Goal: Navigation & Orientation: Understand site structure

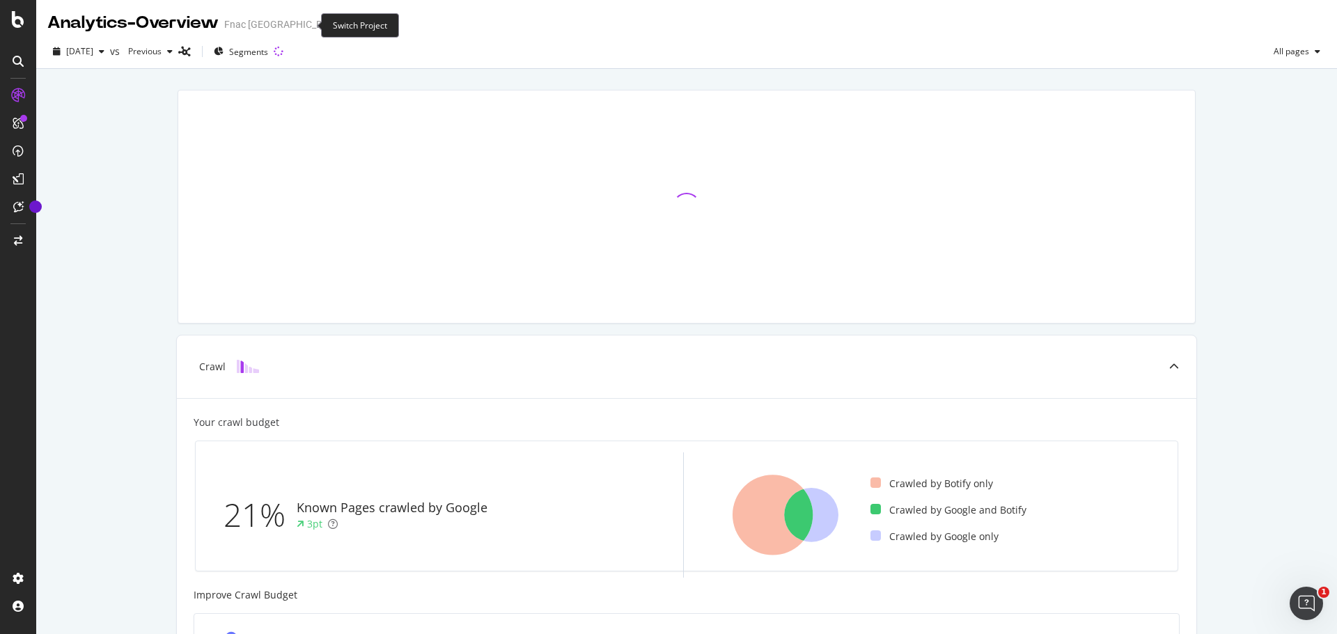
click at [347, 24] on icon "arrow-right-arrow-left" at bounding box center [351, 24] width 8 height 10
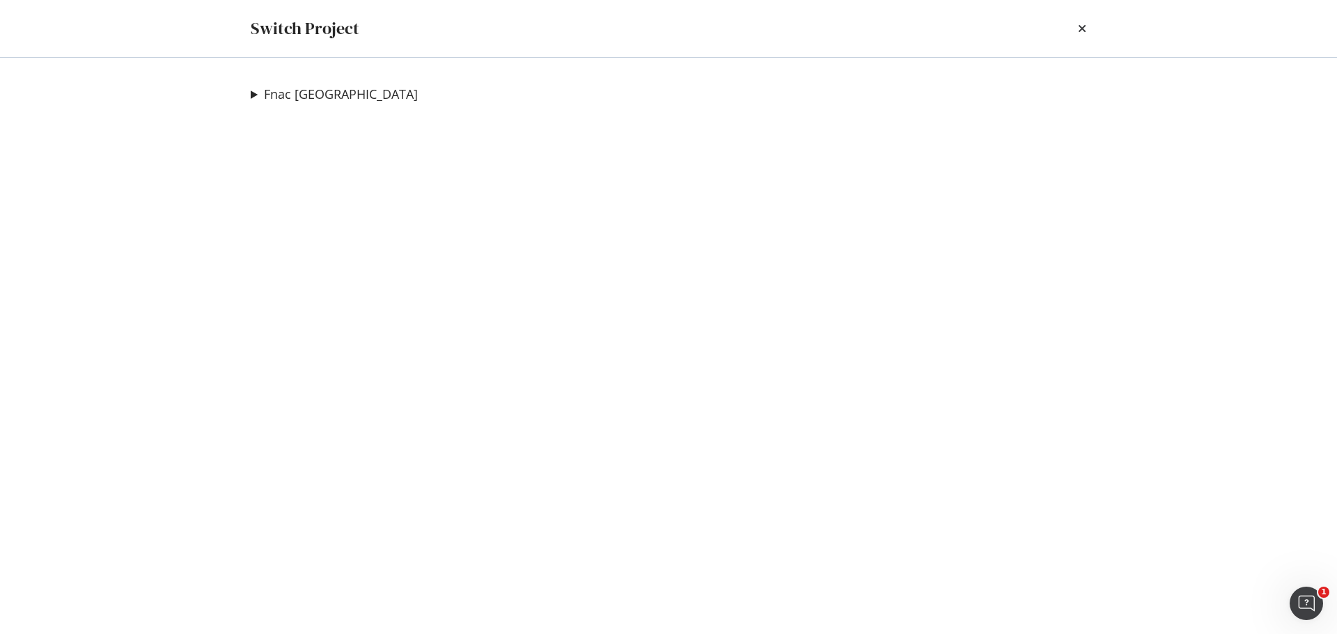
click at [253, 93] on summary "Fnac [GEOGRAPHIC_DATA]" at bounding box center [334, 95] width 167 height 18
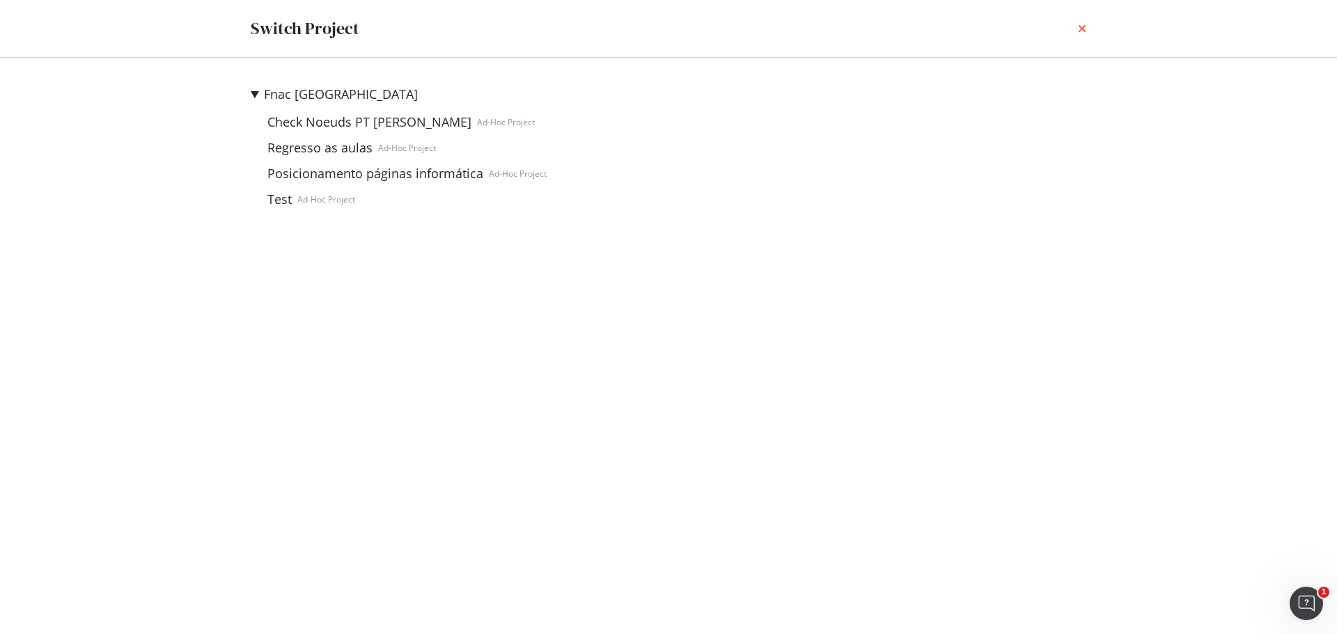
click at [1080, 29] on icon "times" at bounding box center [1082, 28] width 8 height 11
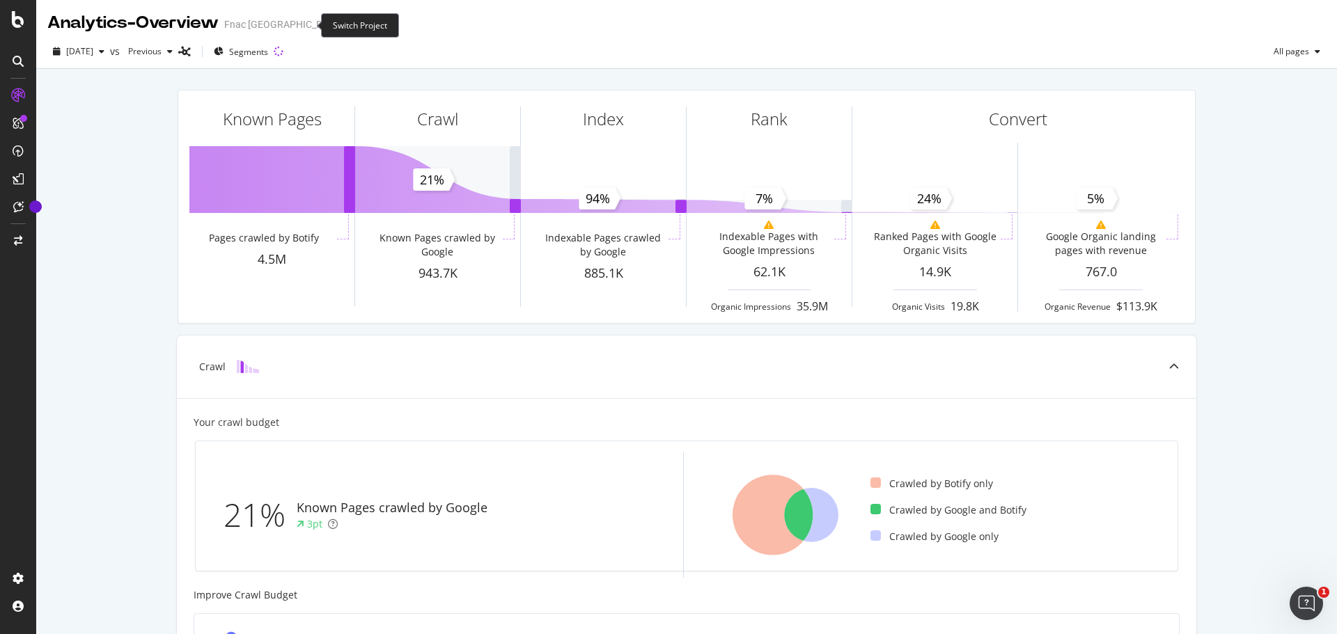
click at [342, 26] on span at bounding box center [351, 24] width 19 height 10
click at [347, 26] on icon "arrow-right-arrow-left" at bounding box center [351, 24] width 8 height 10
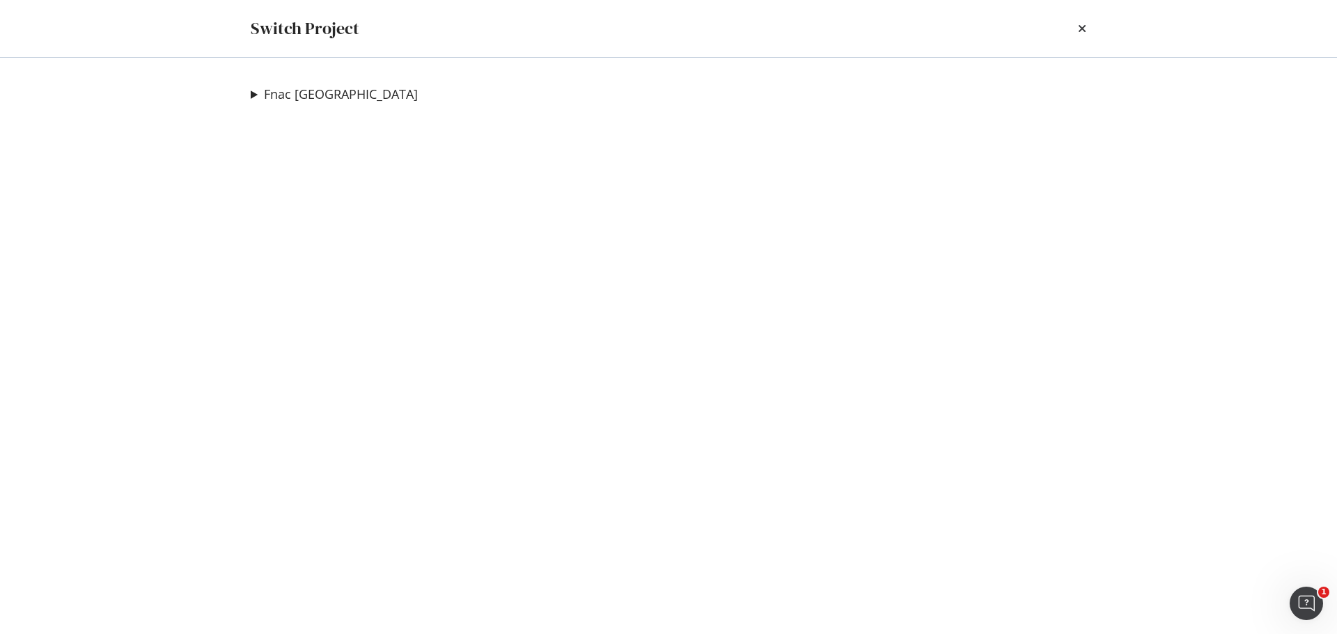
click at [253, 93] on summary "Fnac [GEOGRAPHIC_DATA]" at bounding box center [334, 95] width 167 height 18
